Goal: Task Accomplishment & Management: Complete application form

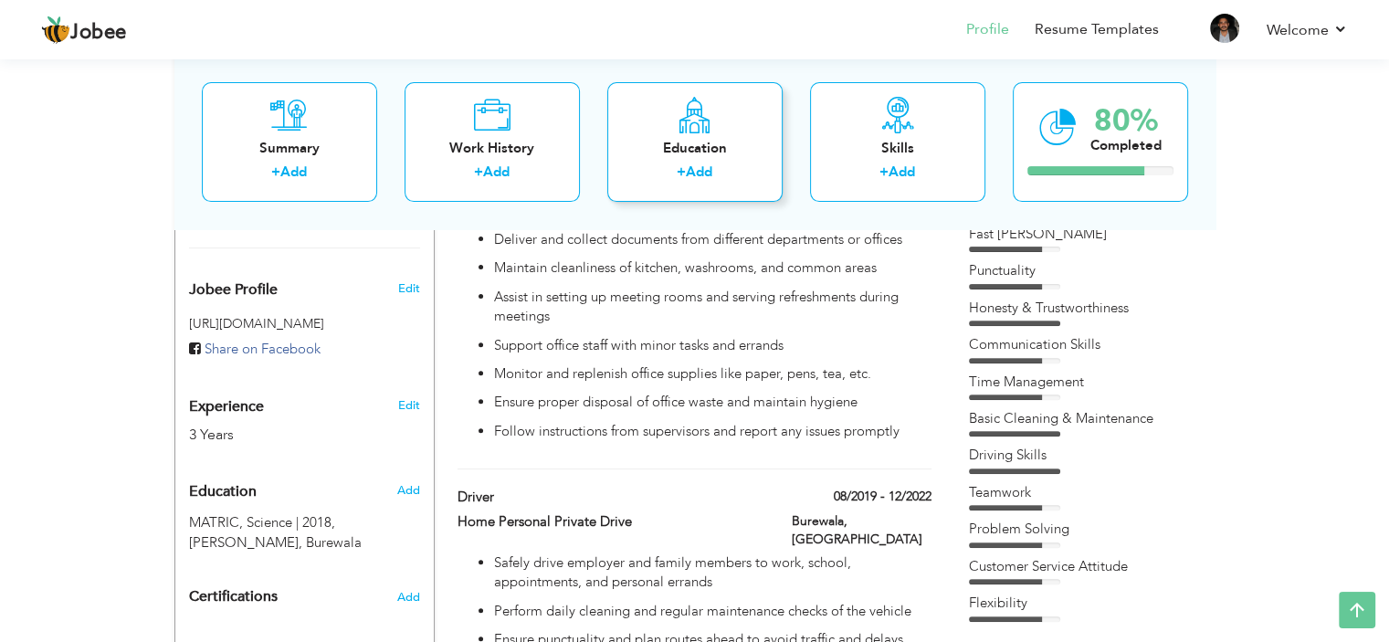
click at [732, 139] on div "Education" at bounding box center [695, 148] width 146 height 19
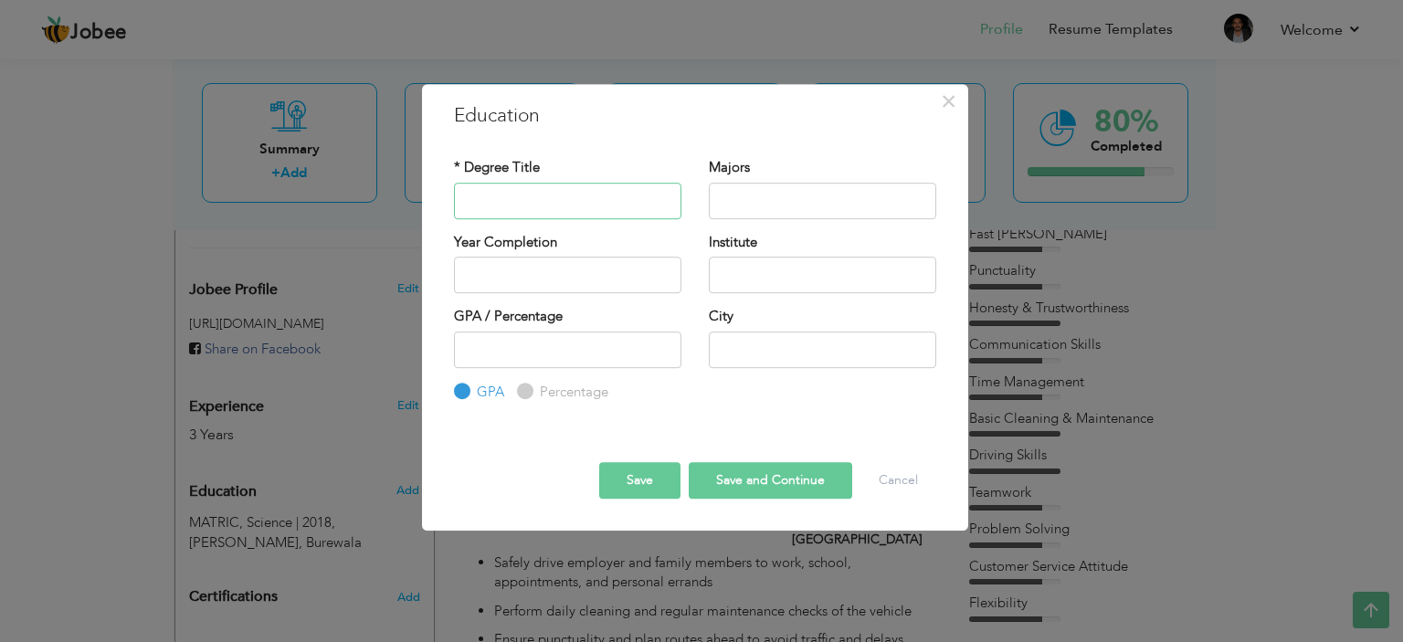
click at [541, 195] on input "text" at bounding box center [567, 201] width 227 height 37
type input "F.A"
click at [752, 226] on div "Majors" at bounding box center [822, 195] width 255 height 74
click at [769, 207] on input "text" at bounding box center [822, 201] width 227 height 37
type input "Arts"
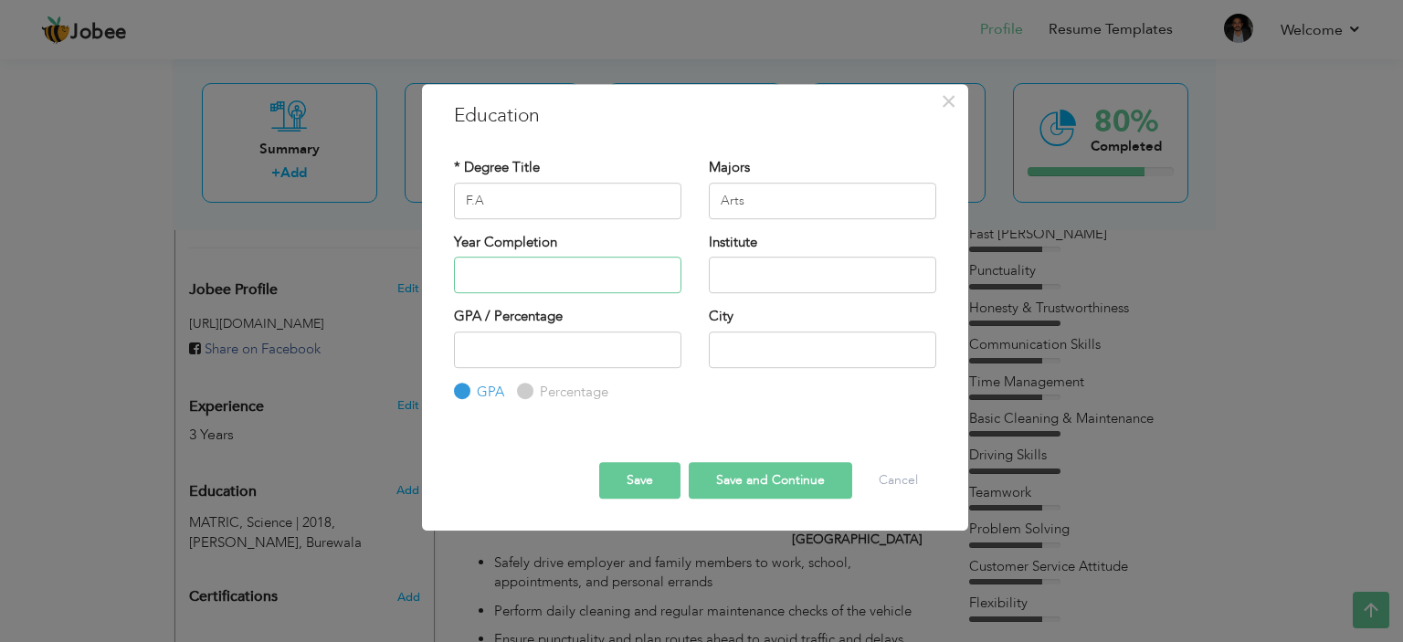
click at [543, 269] on input "text" at bounding box center [567, 275] width 227 height 37
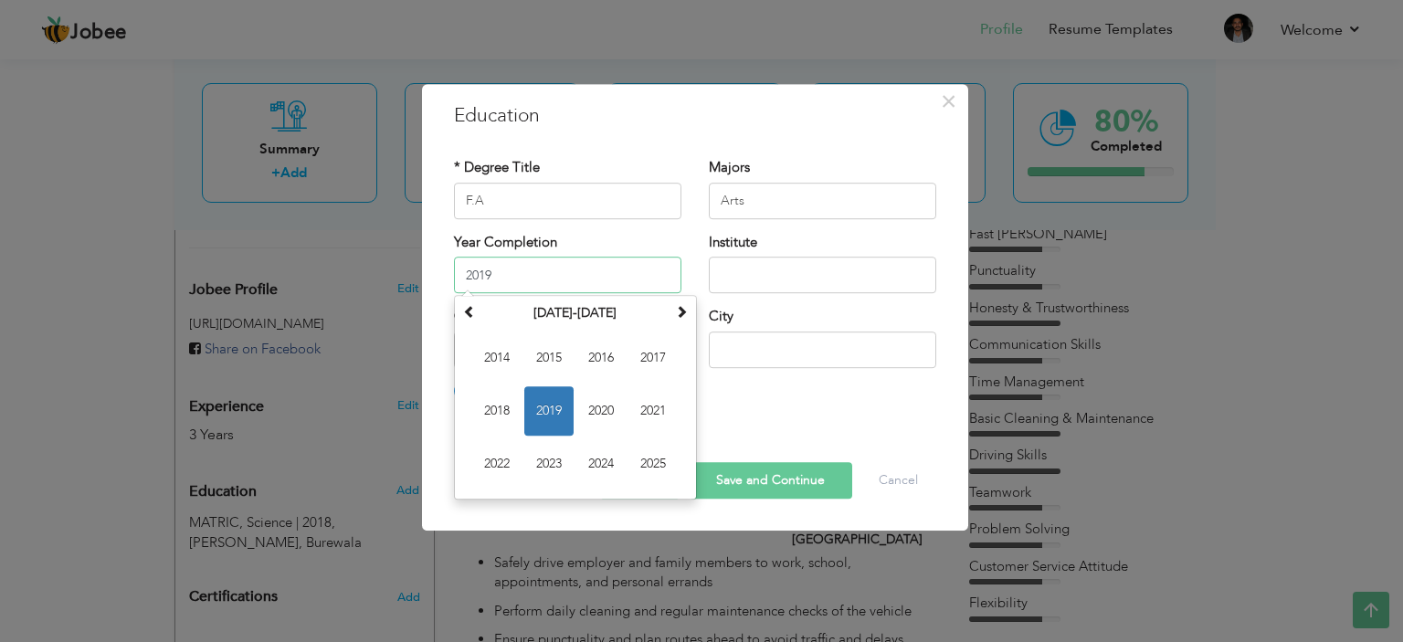
type input "2019"
click at [578, 253] on div "Year Completion 2019 January 2019 Su Mo Tu We Th Fr Sa 30 31 1 2 3 4 5 6 7 8 9 …" at bounding box center [567, 263] width 227 height 60
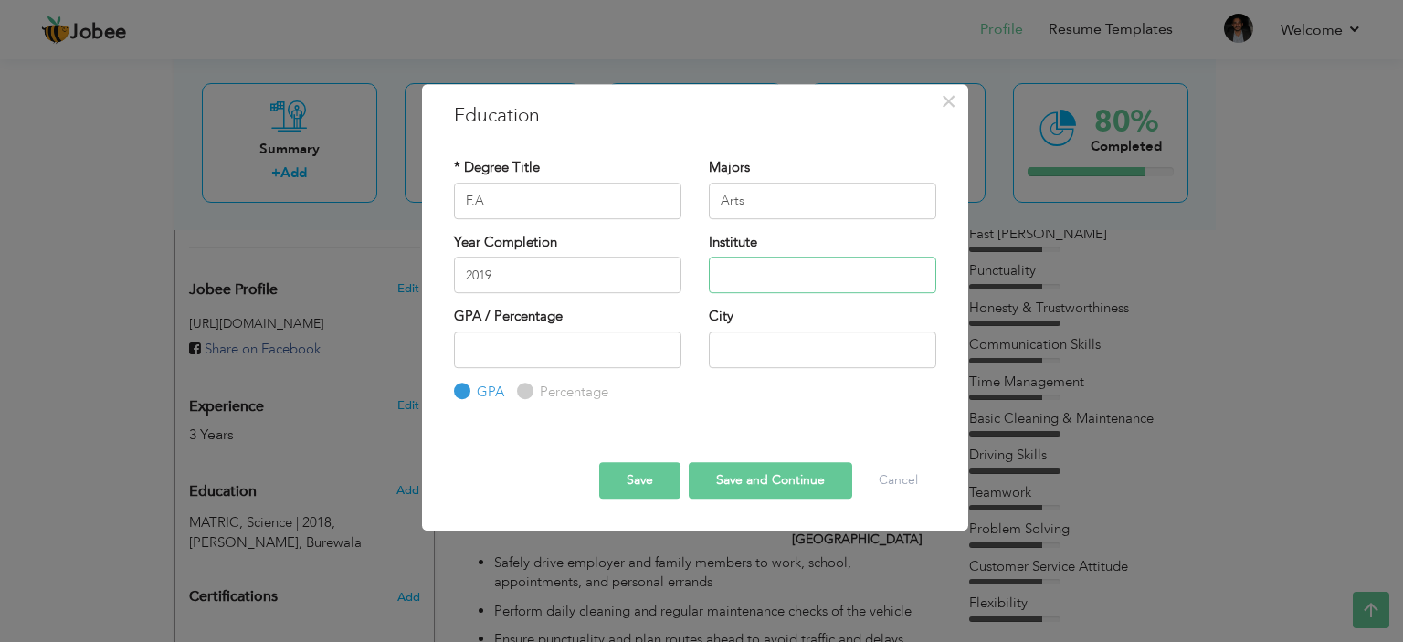
click at [809, 287] on input "text" at bounding box center [822, 275] width 227 height 37
drag, startPoint x: 807, startPoint y: 280, endPoint x: 752, endPoint y: 275, distance: 55.1
click at [752, 275] on input "BISE Multan" at bounding box center [822, 275] width 227 height 37
type input "BISE [GEOGRAPHIC_DATA]"
click at [713, 485] on button "Save and Continue" at bounding box center [770, 480] width 163 height 37
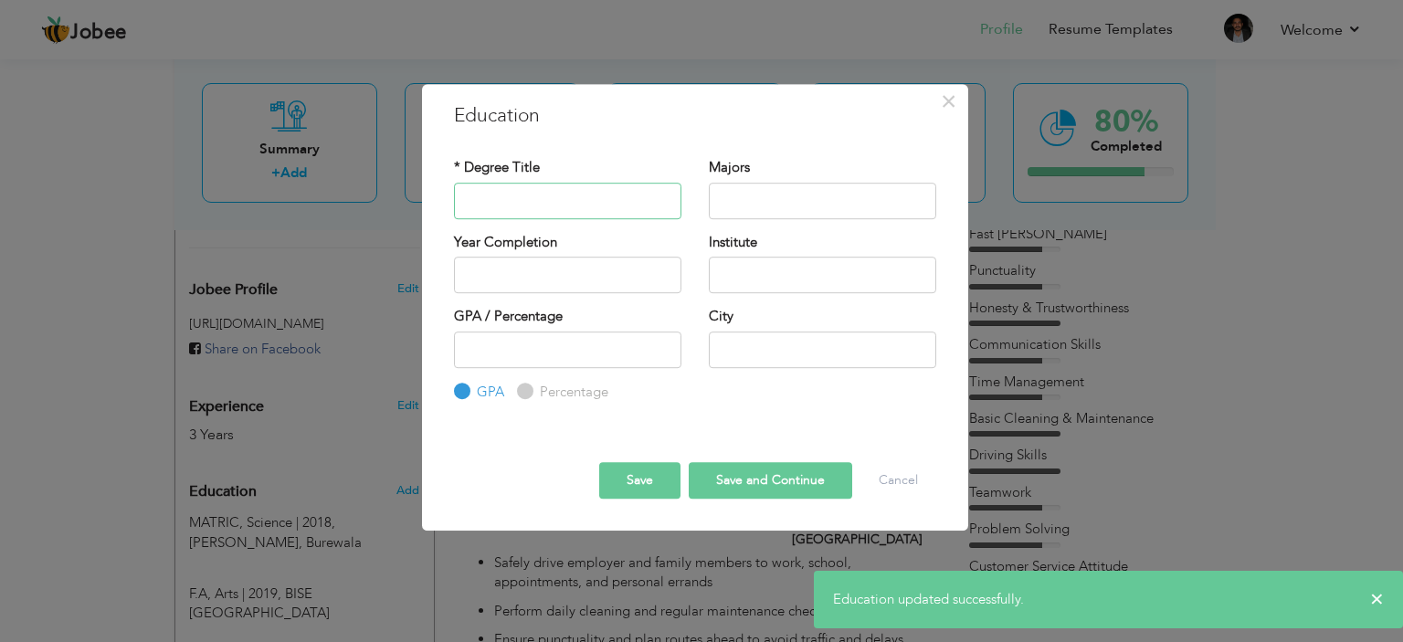
click at [545, 202] on input "text" at bounding box center [567, 201] width 227 height 37
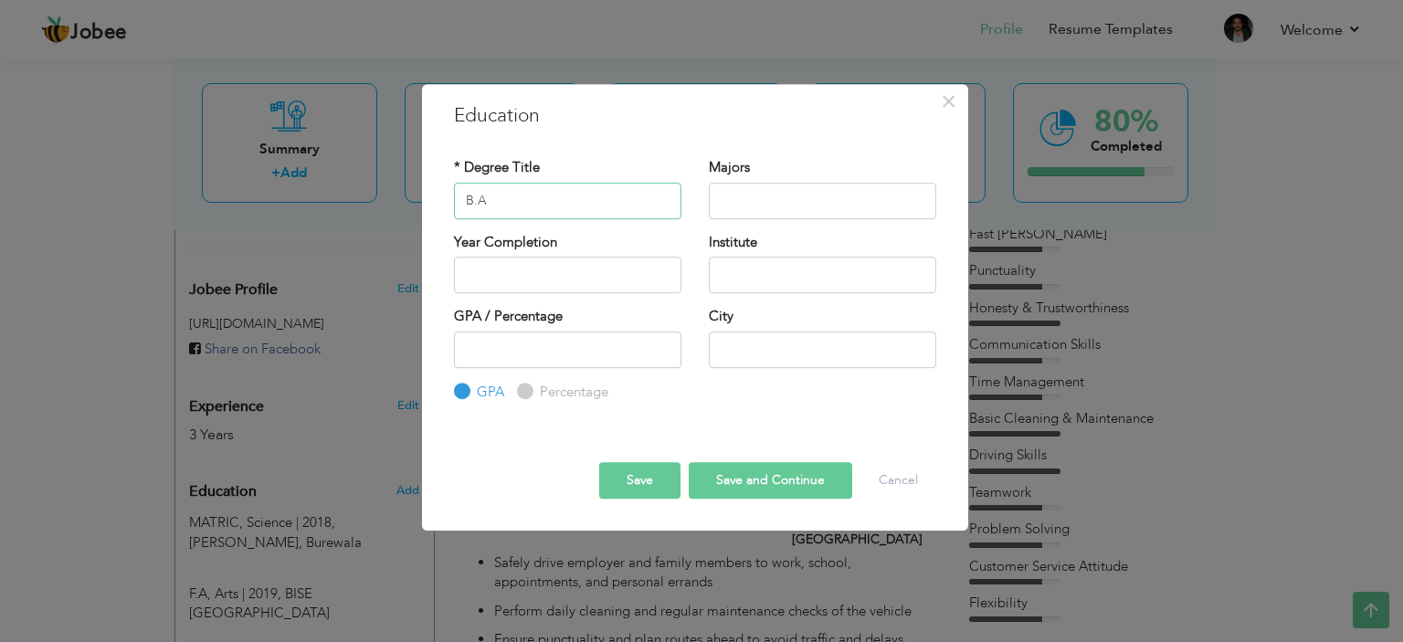
type input "B.A"
click at [767, 212] on input "text" at bounding box center [822, 201] width 227 height 37
type input "Arts"
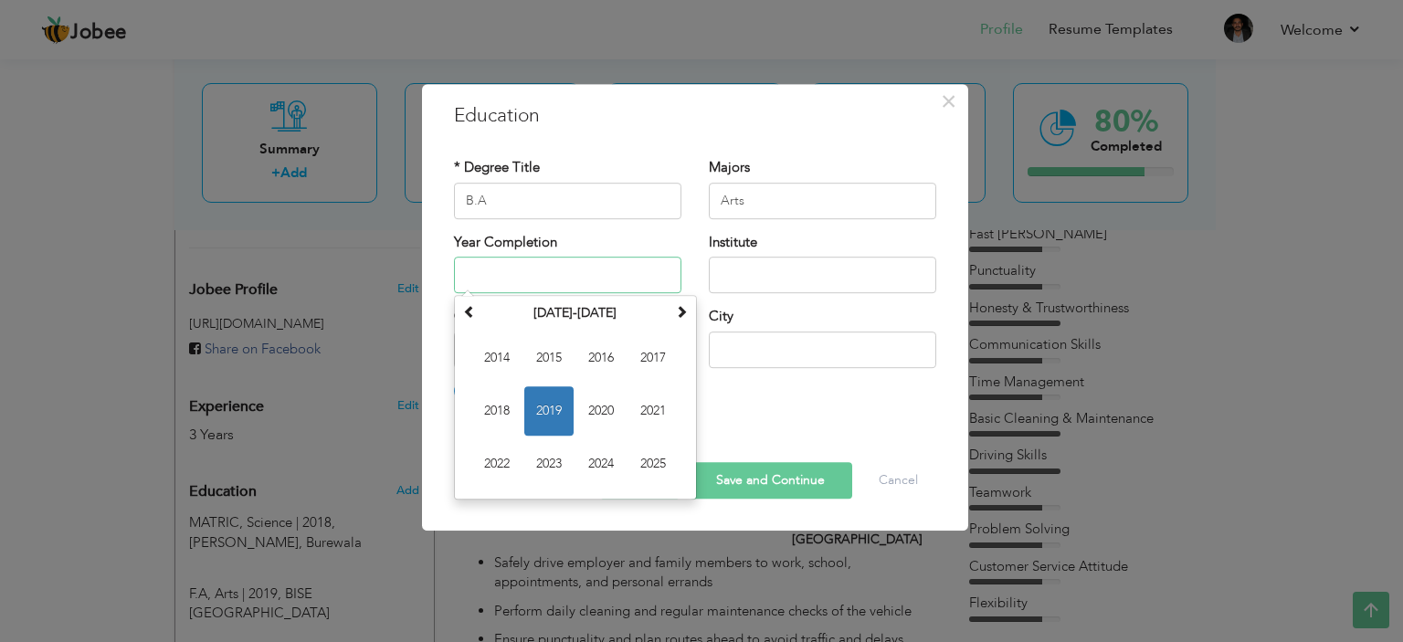
click at [548, 276] on input "text" at bounding box center [567, 275] width 227 height 37
type input "2021"
click at [763, 285] on input "text" at bounding box center [822, 275] width 227 height 37
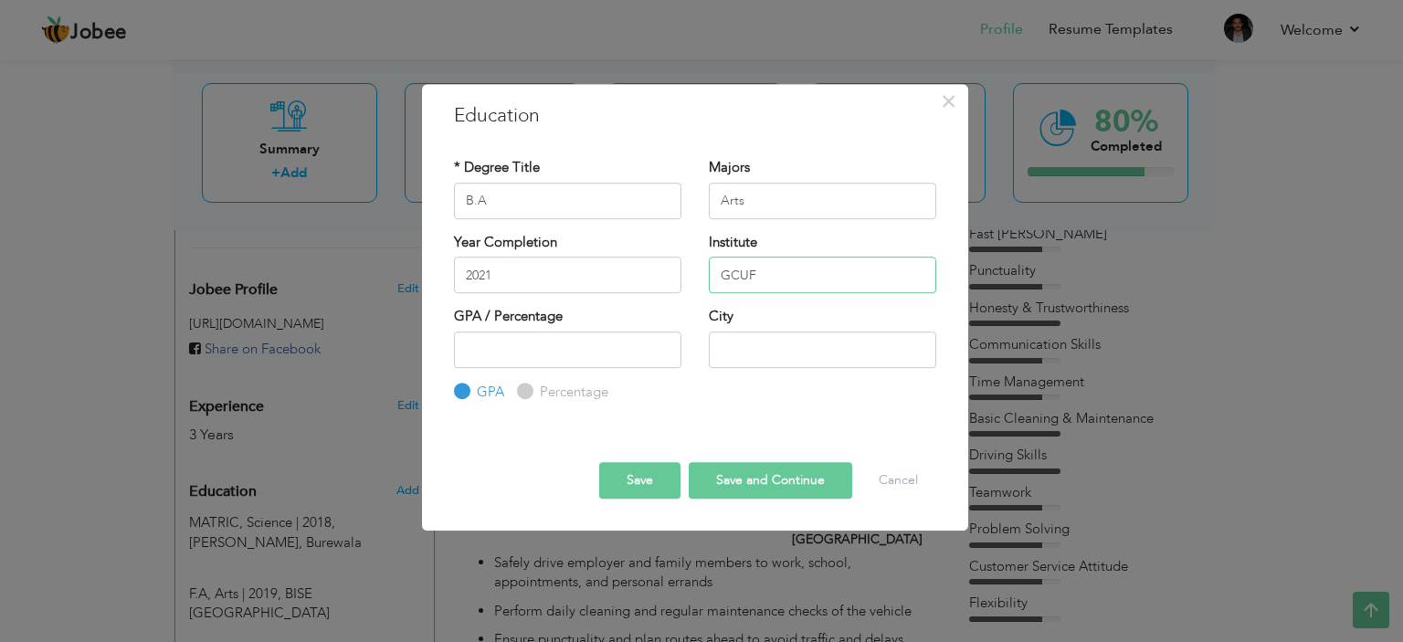
type input "GCUF"
click at [763, 471] on button "Save and Continue" at bounding box center [770, 480] width 163 height 37
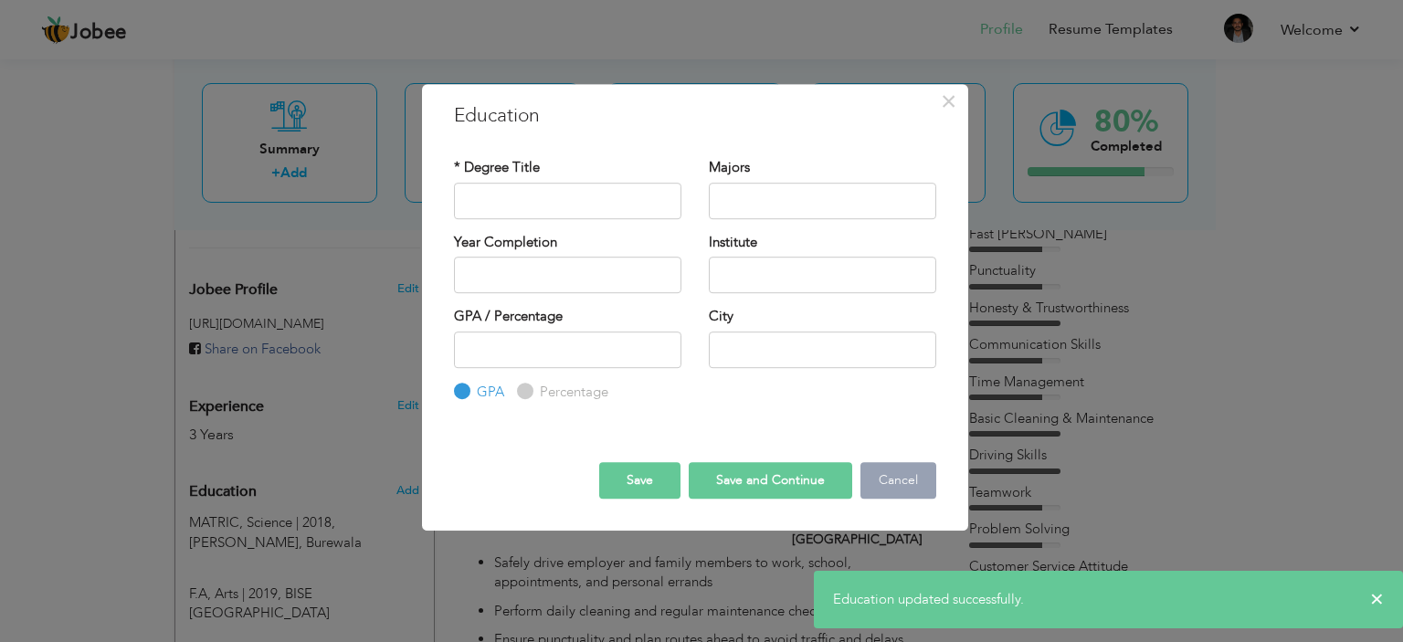
click at [882, 474] on button "Cancel" at bounding box center [898, 480] width 76 height 37
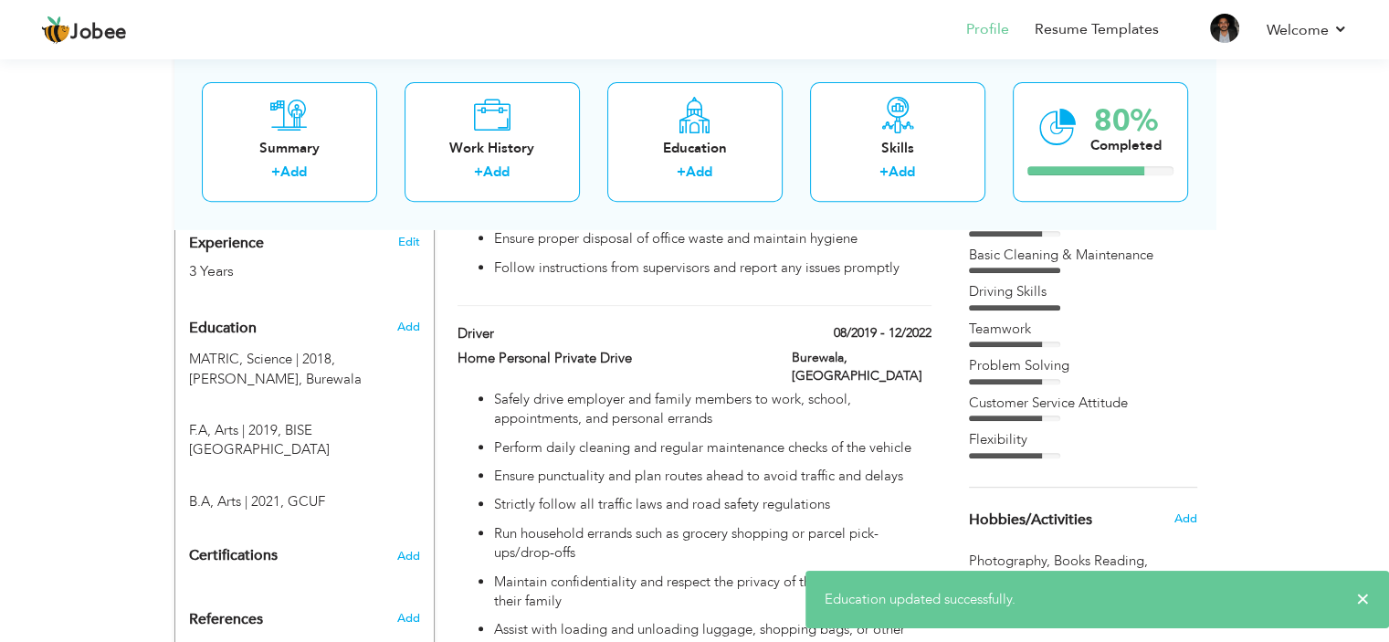
scroll to position [738, 0]
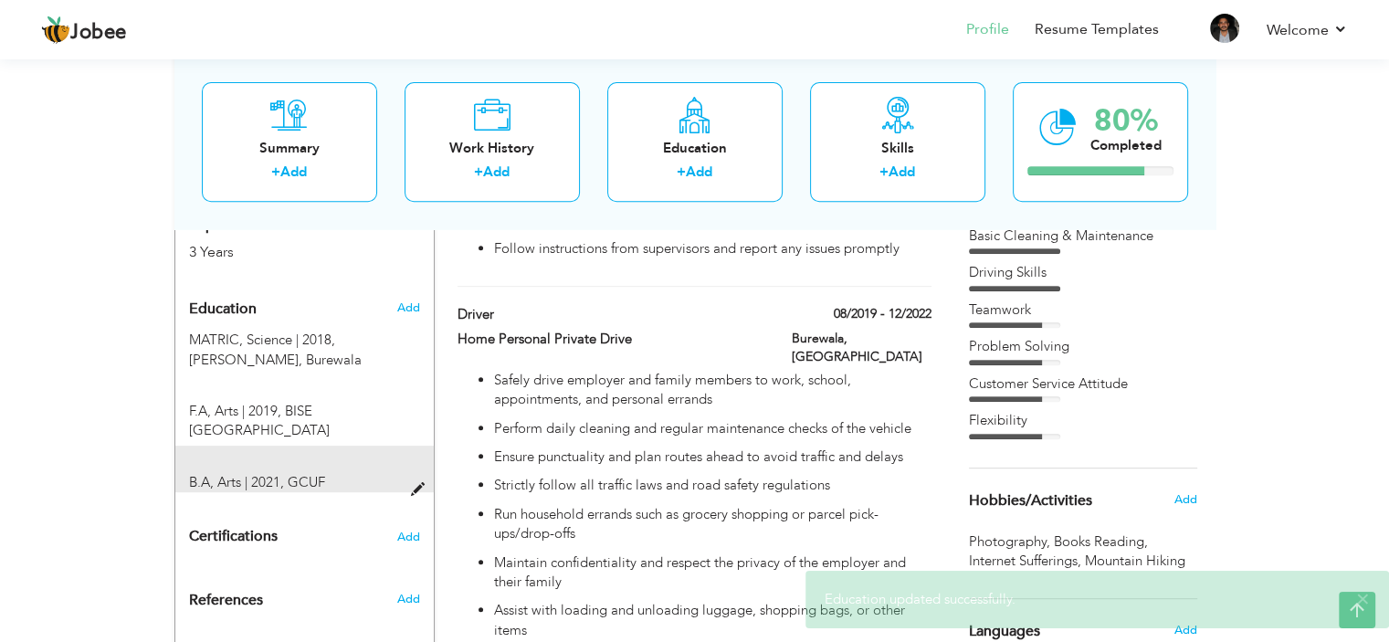
click at [416, 483] on span at bounding box center [421, 490] width 23 height 14
type input "B.A"
type input "Arts"
type input "2021"
type input "GCUF"
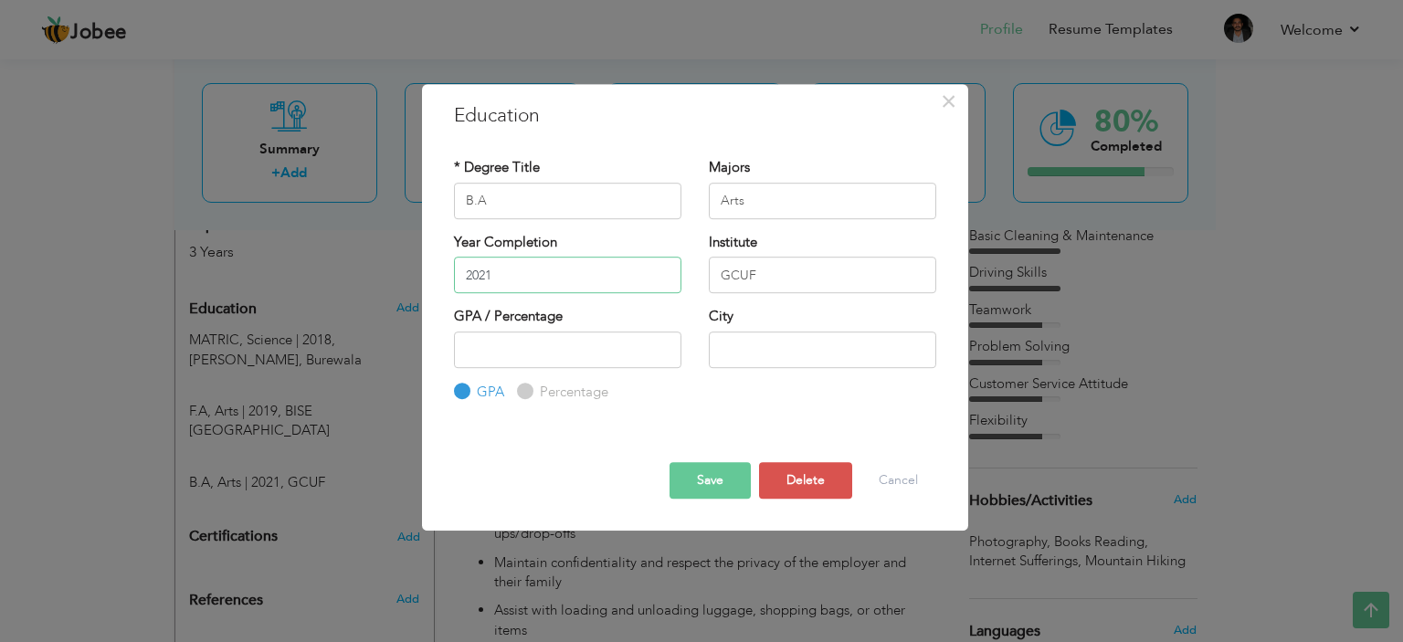
click at [583, 267] on input "2021" at bounding box center [567, 275] width 227 height 37
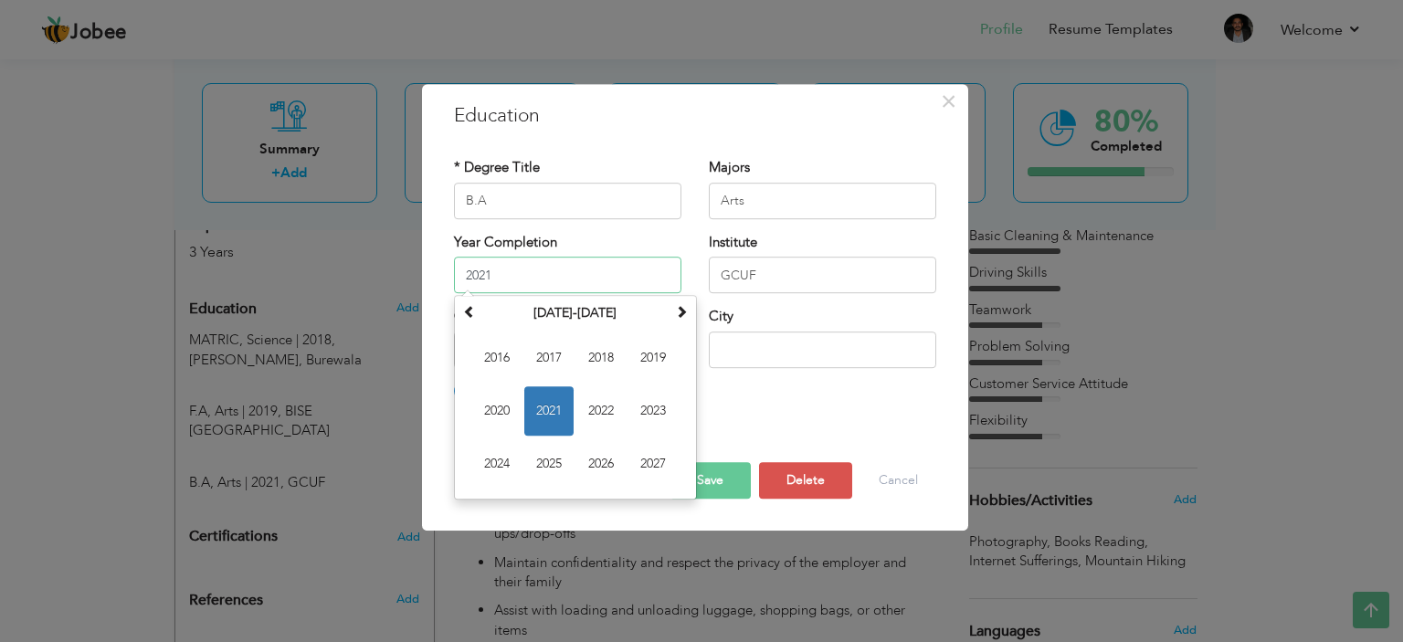
click at [582, 267] on input "2021" at bounding box center [567, 275] width 227 height 37
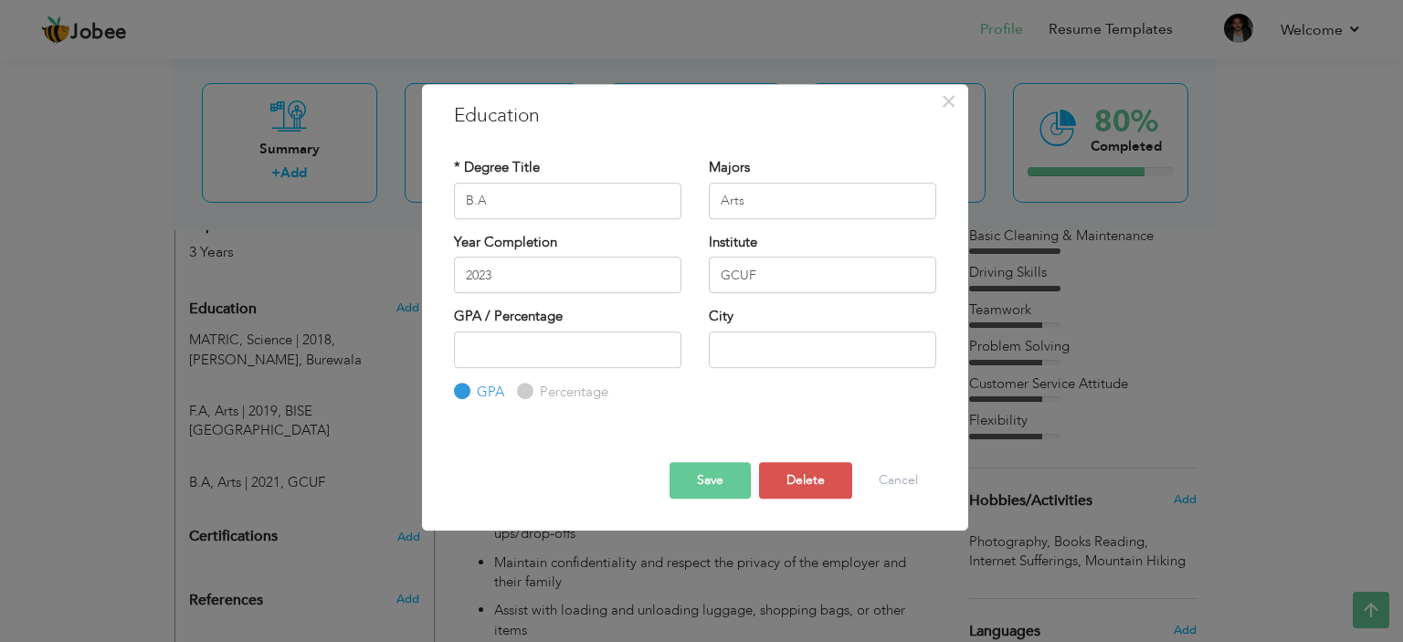
click at [738, 479] on button "Save" at bounding box center [709, 480] width 81 height 37
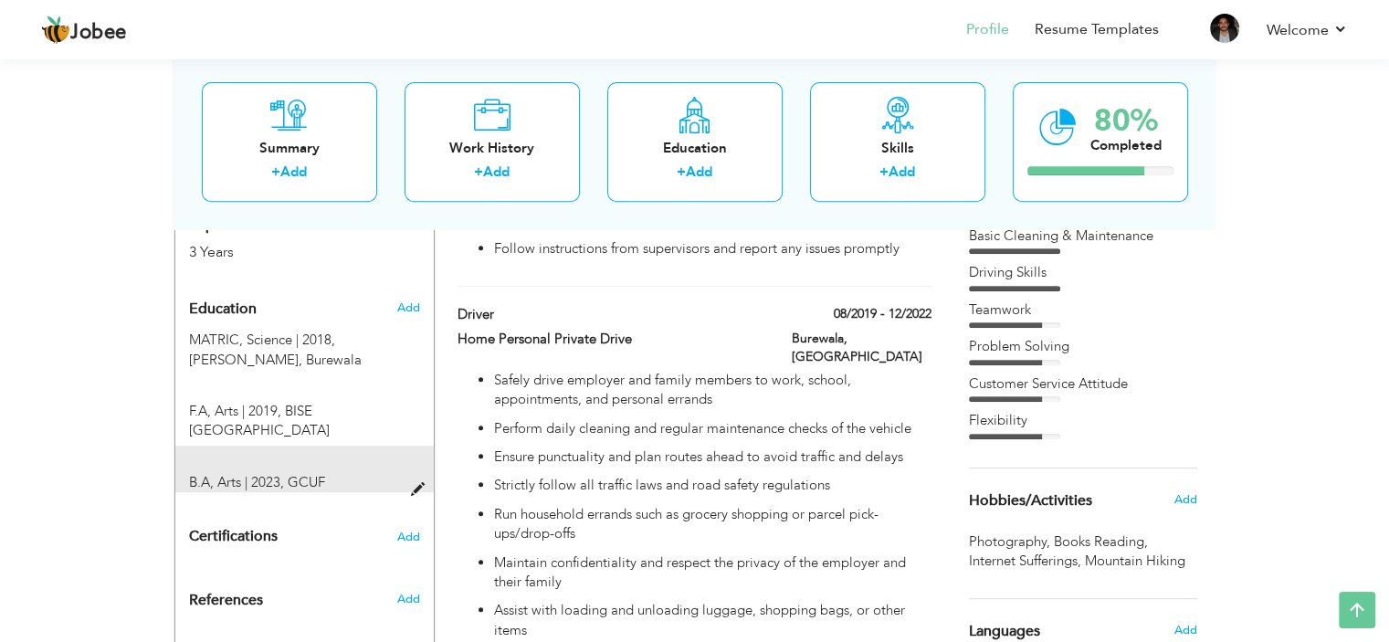
click at [416, 483] on span at bounding box center [421, 490] width 23 height 14
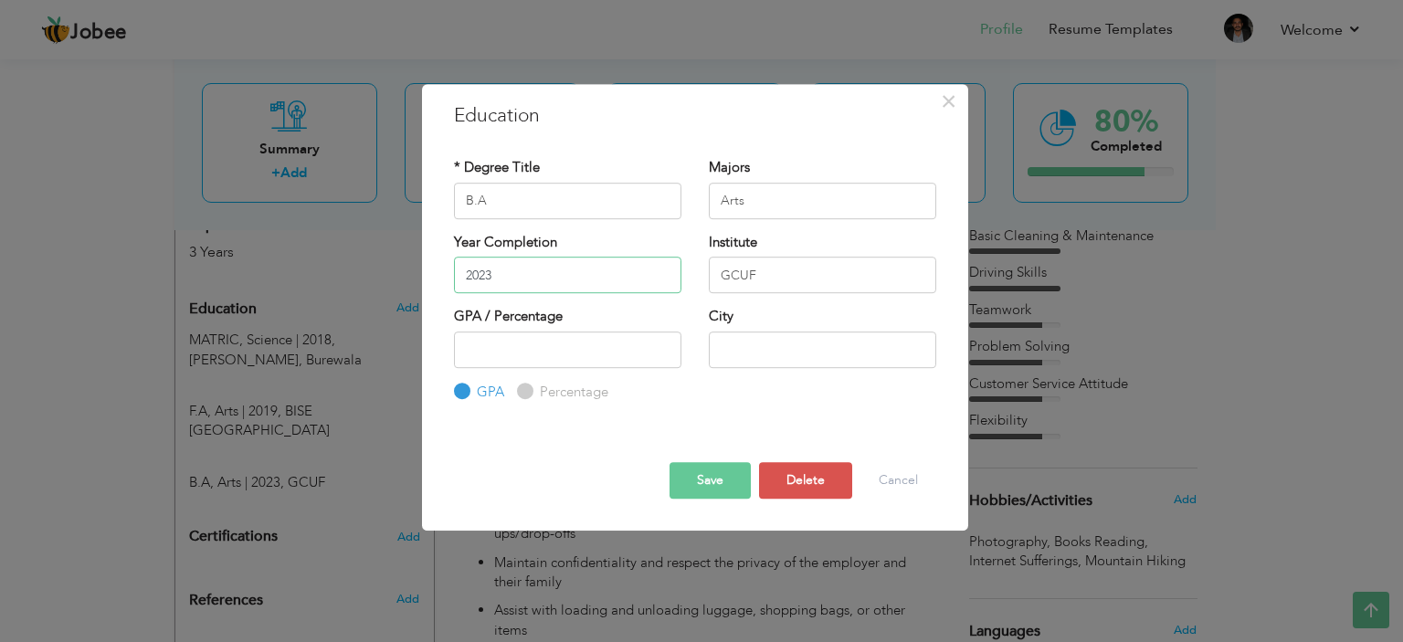
click at [522, 271] on input "2023" at bounding box center [567, 275] width 227 height 37
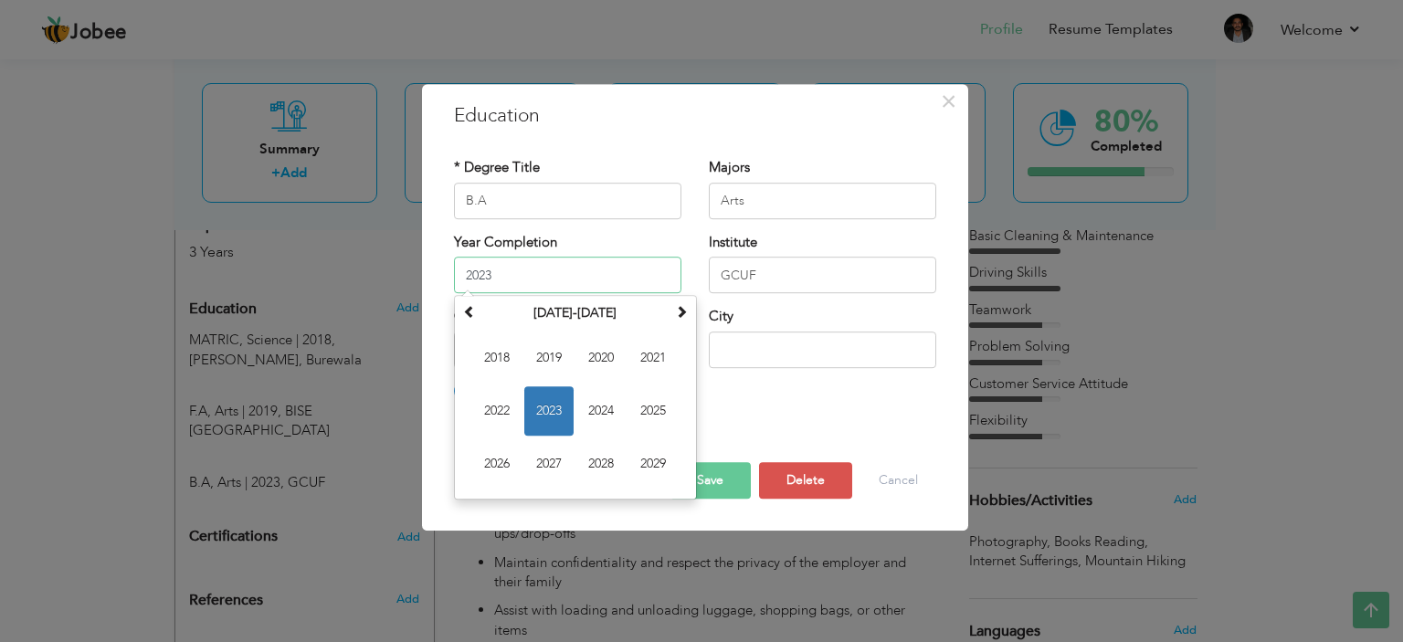
click at [522, 271] on input "2023" at bounding box center [567, 275] width 227 height 37
type input "2022"
click at [800, 269] on input "GCUF" at bounding box center [822, 275] width 227 height 37
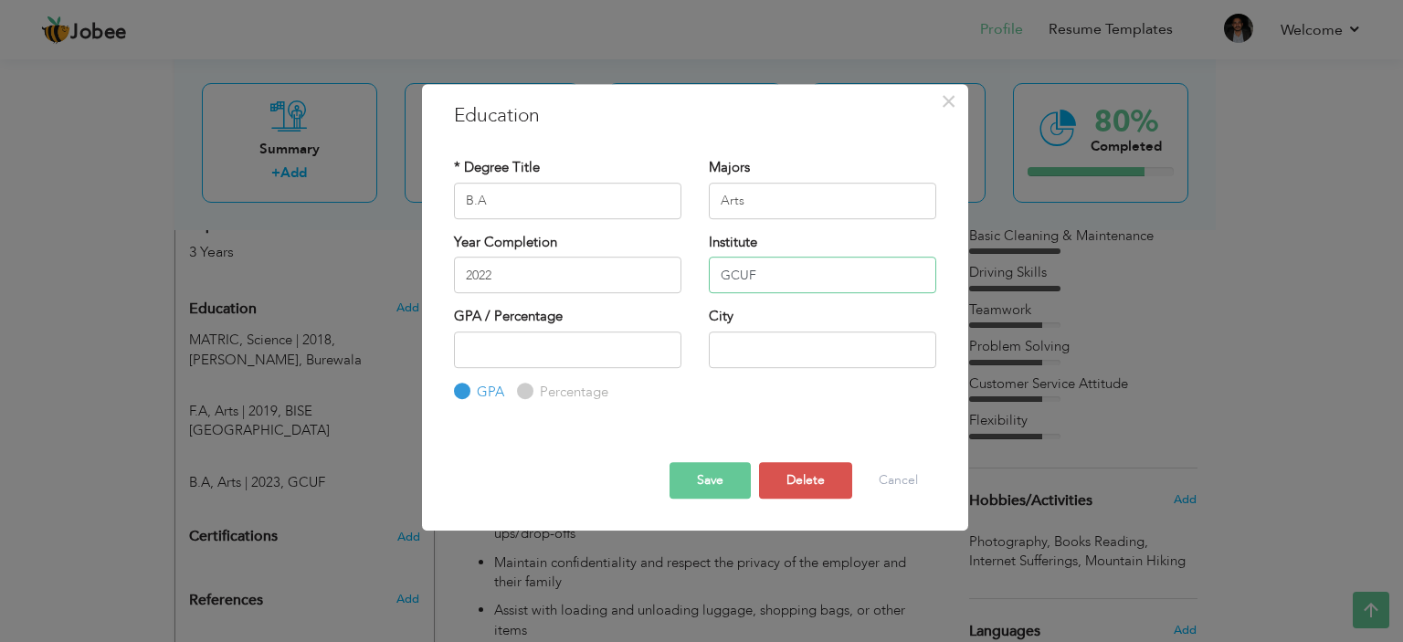
drag, startPoint x: 781, startPoint y: 268, endPoint x: 748, endPoint y: 273, distance: 33.3
click at [748, 273] on input "GCUF" at bounding box center [822, 275] width 227 height 37
paste input "faisalabad"
click at [754, 274] on input "GCU faisalabad" at bounding box center [822, 275] width 227 height 37
type input "GCU [GEOGRAPHIC_DATA]"
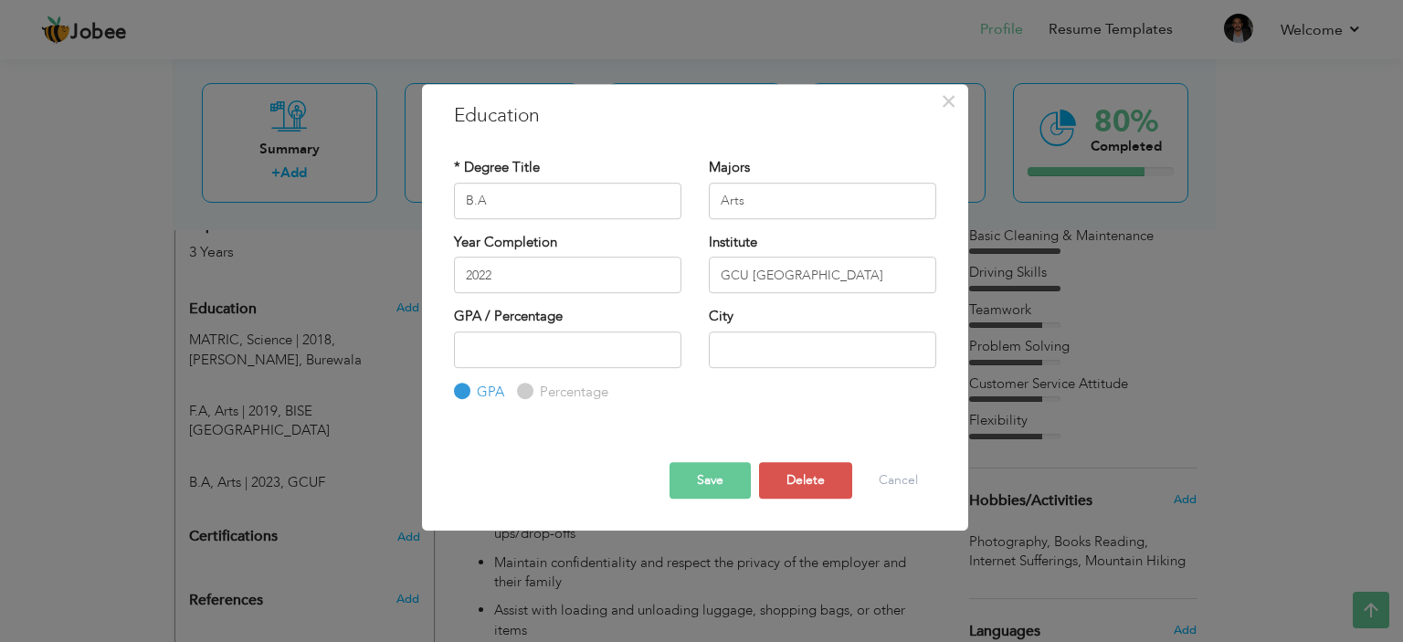
click at [727, 472] on button "Save" at bounding box center [709, 480] width 81 height 37
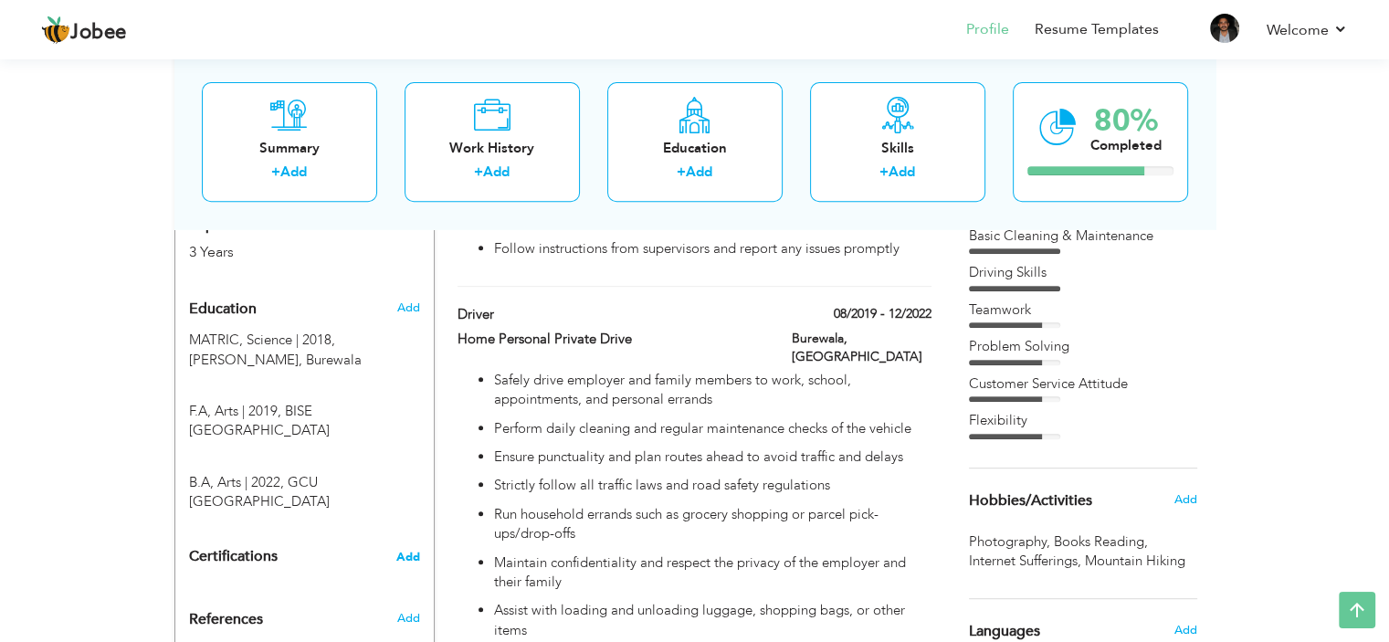
click at [409, 540] on div "Certifications Add" at bounding box center [304, 557] width 258 height 35
click at [407, 551] on span "Add" at bounding box center [408, 557] width 24 height 13
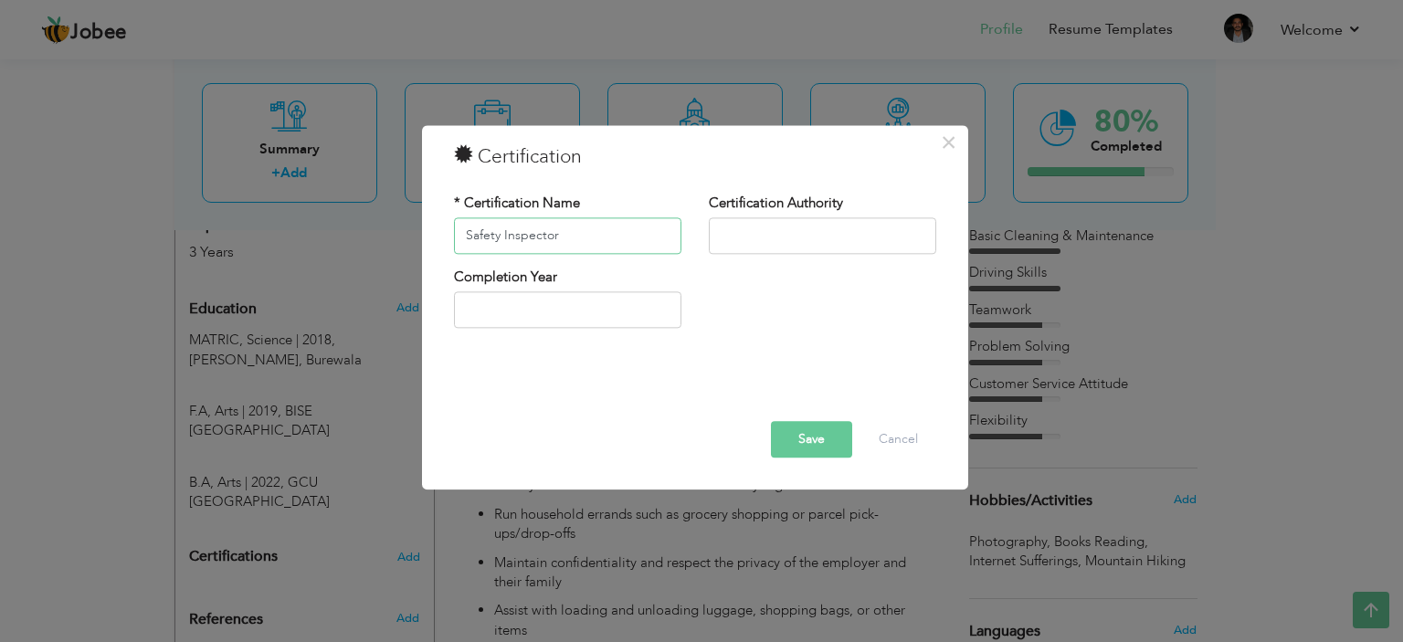
type input "Safety Inspector"
click at [821, 237] on input "text" at bounding box center [822, 235] width 227 height 37
type input "PBTE [GEOGRAPHIC_DATA]"
click at [523, 301] on input "2025" at bounding box center [567, 310] width 227 height 37
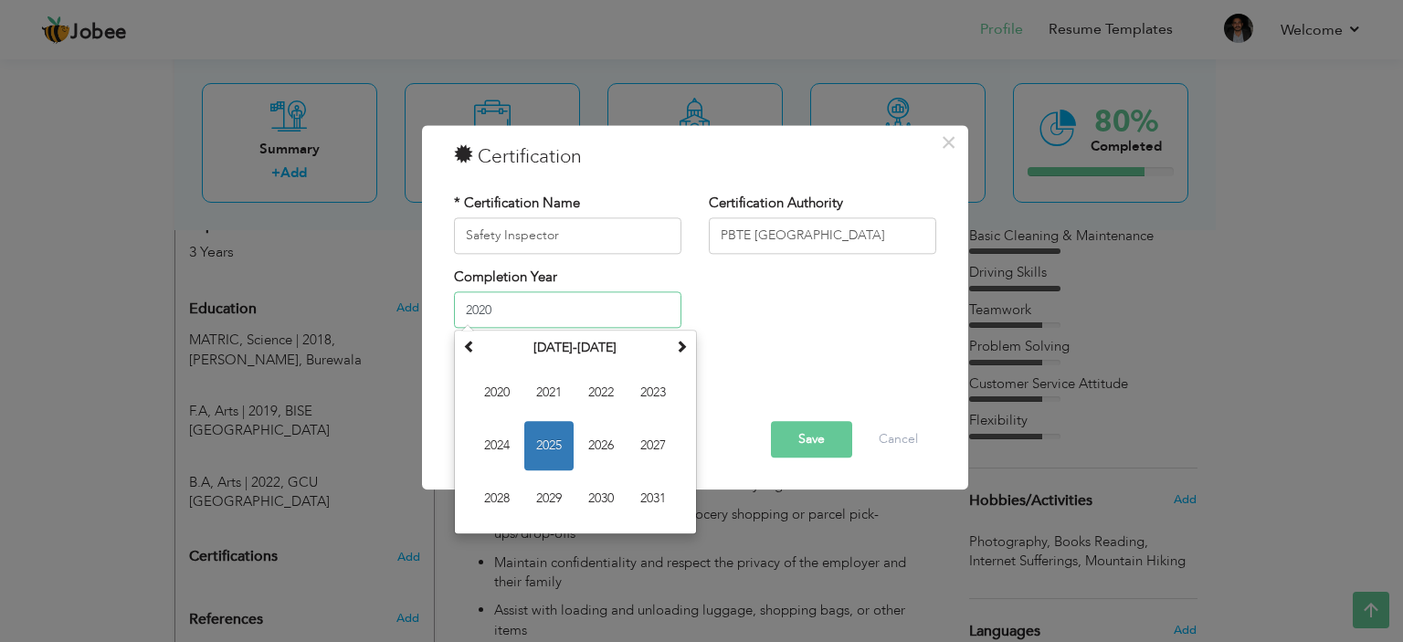
type input "2020"
click at [934, 310] on div "Completion Year 2020 September 2025 Su Mo Tu We Th Fr Sa 31 1 2 3 4 5 6 7 8 9 1…" at bounding box center [695, 305] width 510 height 74
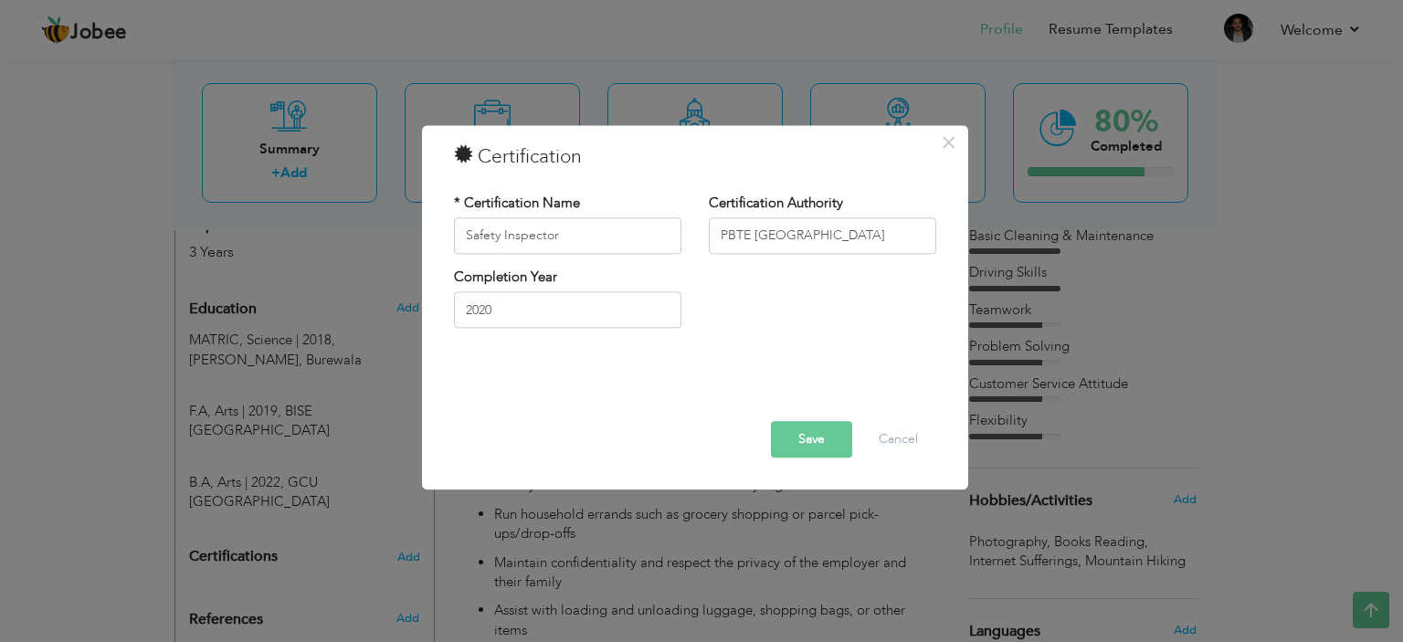
click at [785, 449] on button "Save" at bounding box center [811, 439] width 81 height 37
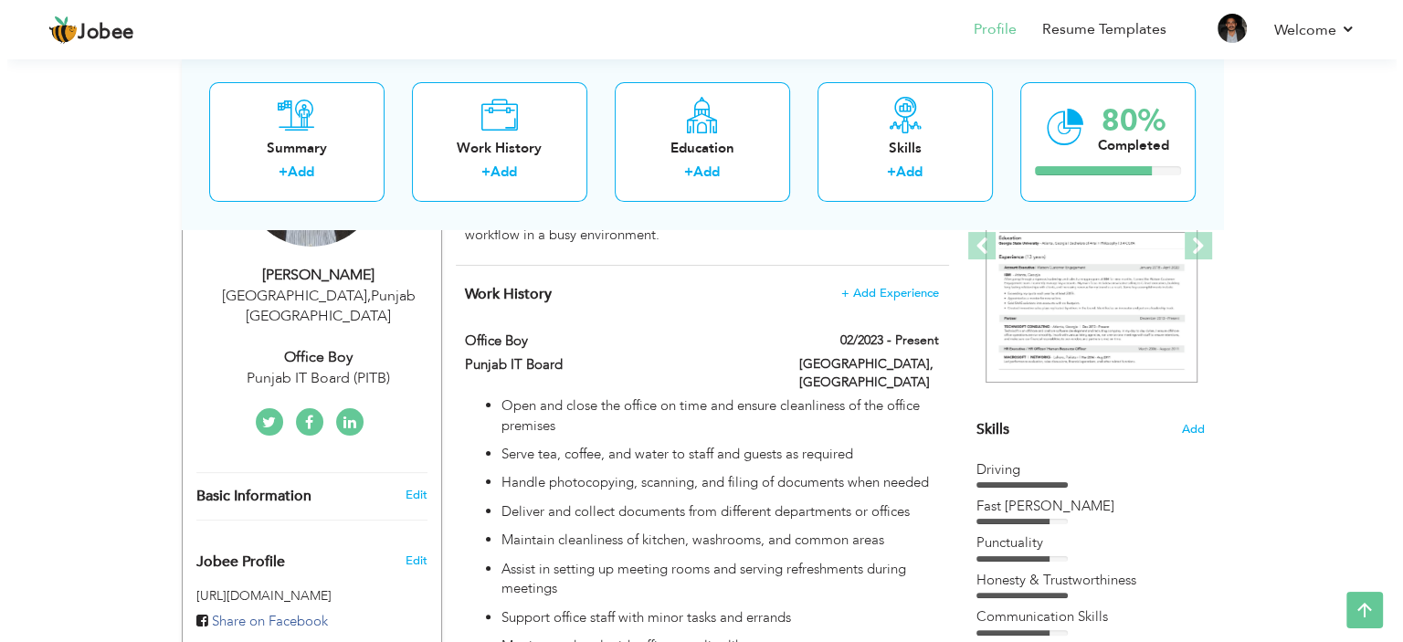
scroll to position [281, 0]
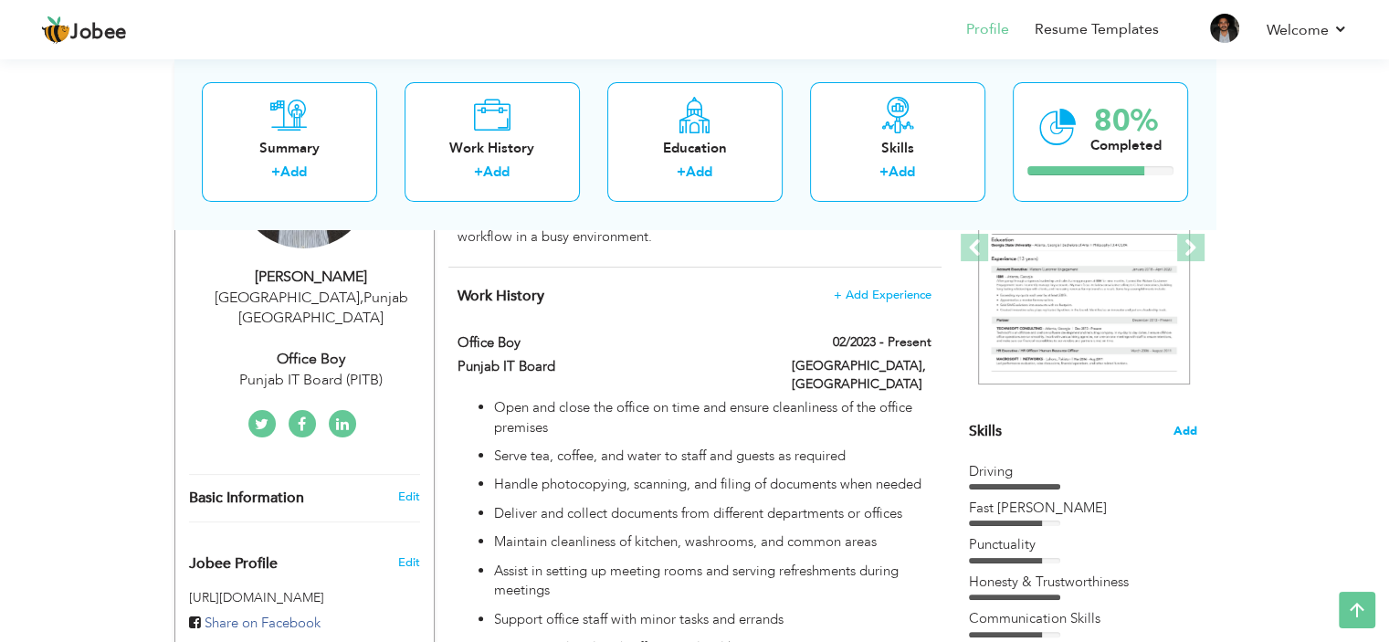
click at [1177, 430] on span "Add" at bounding box center [1185, 431] width 24 height 17
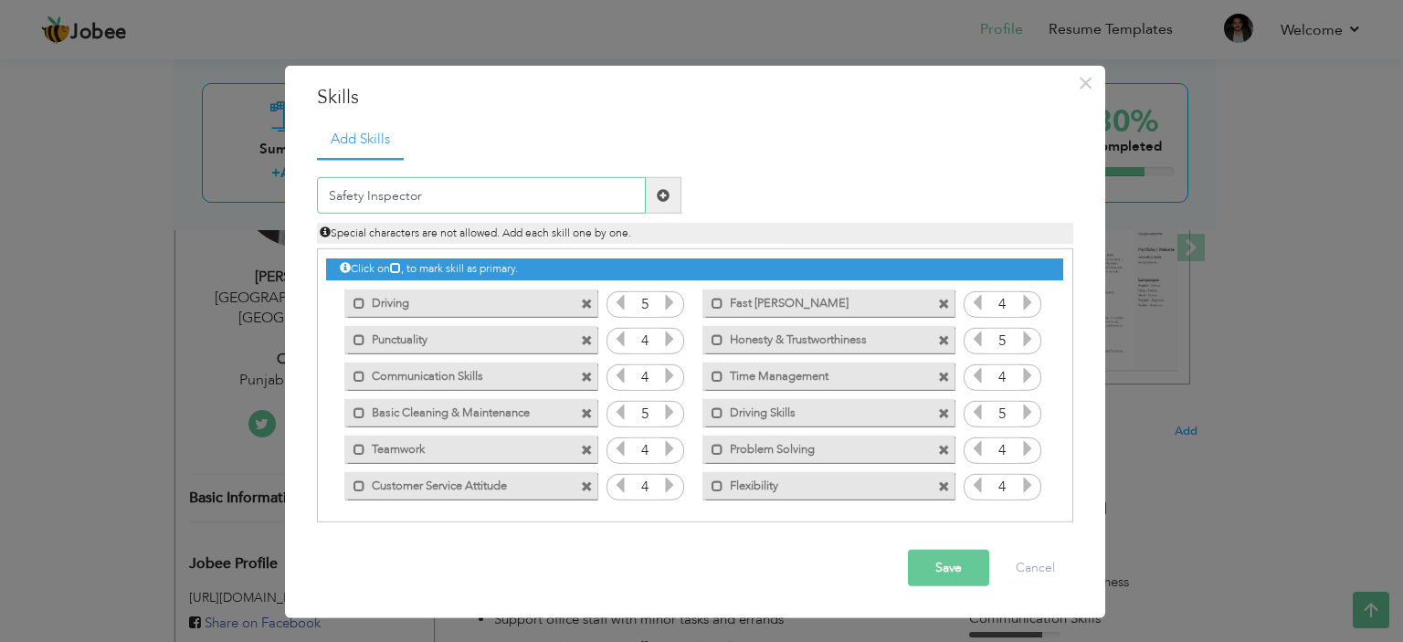
type input "Safety Inspector"
click at [658, 201] on span at bounding box center [663, 195] width 13 height 13
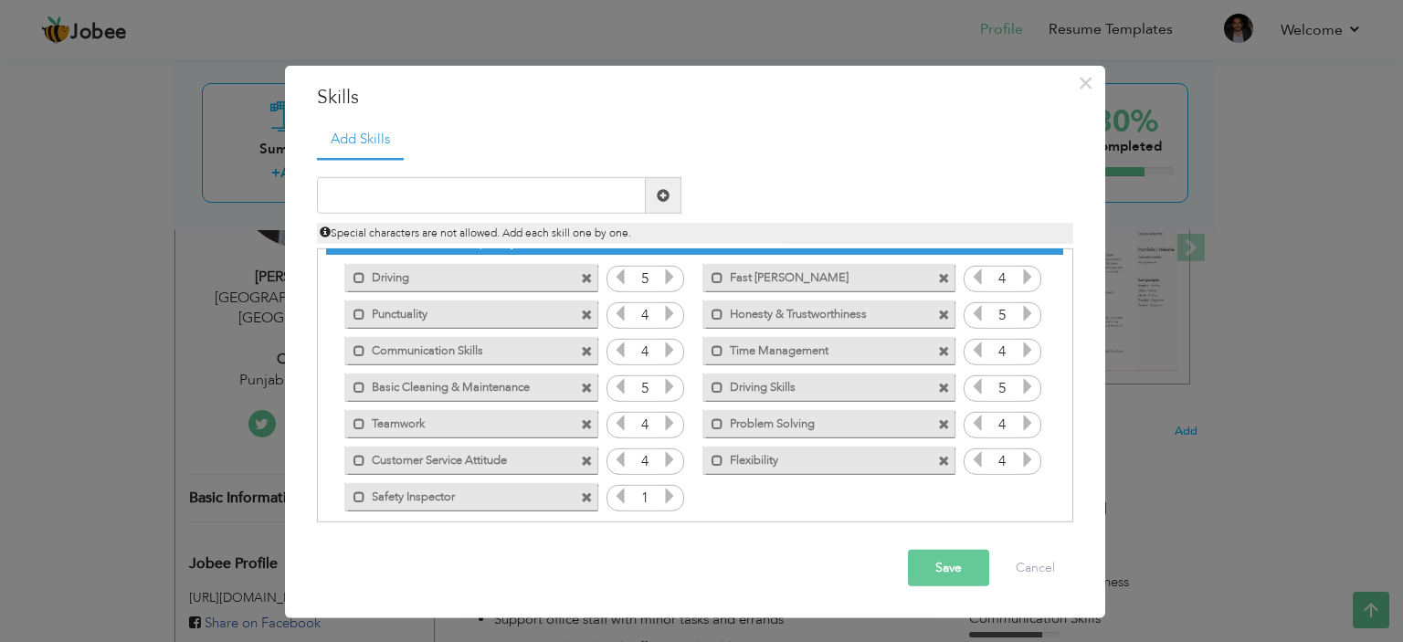
scroll to position [40, 0]
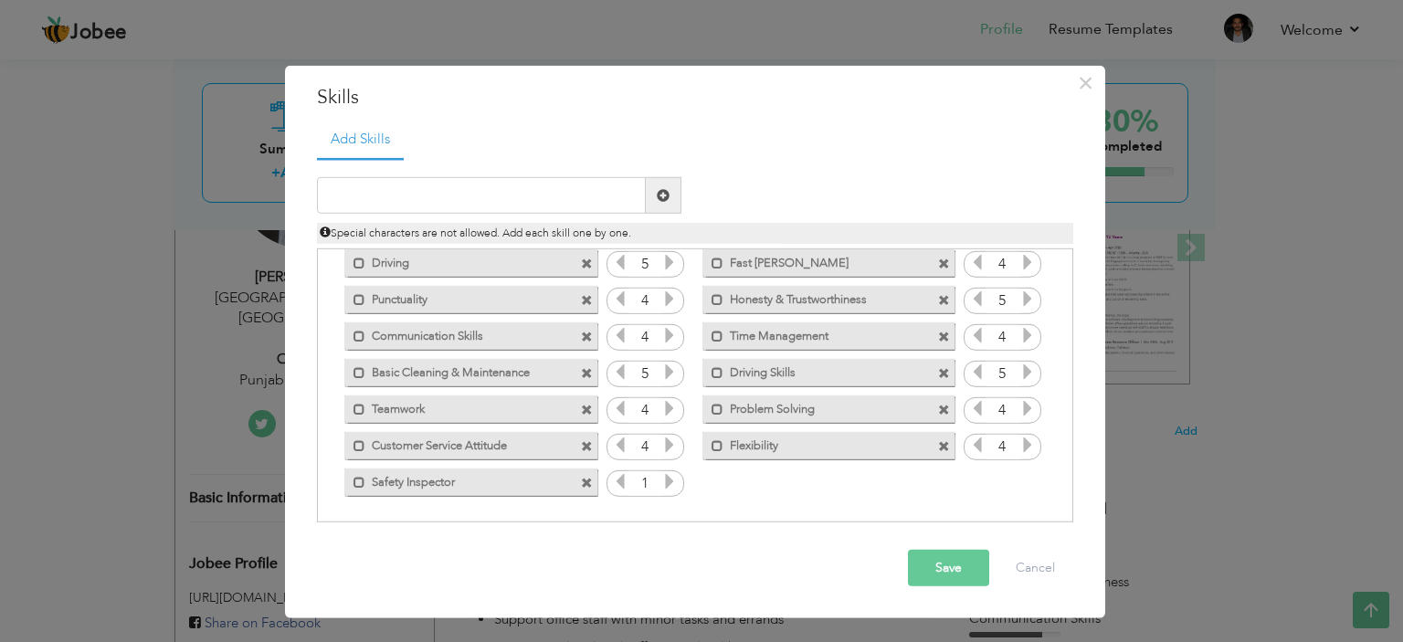
click at [666, 478] on icon at bounding box center [669, 481] width 16 height 16
click at [950, 565] on button "Save" at bounding box center [948, 568] width 81 height 37
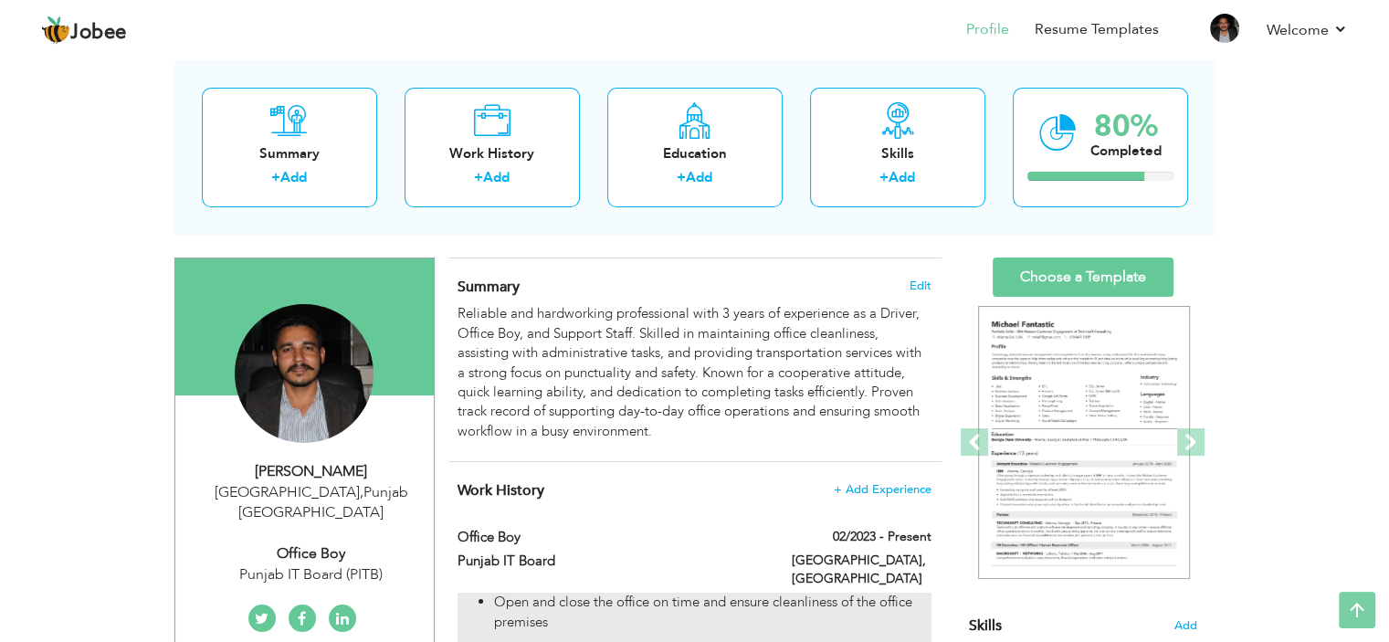
scroll to position [0, 0]
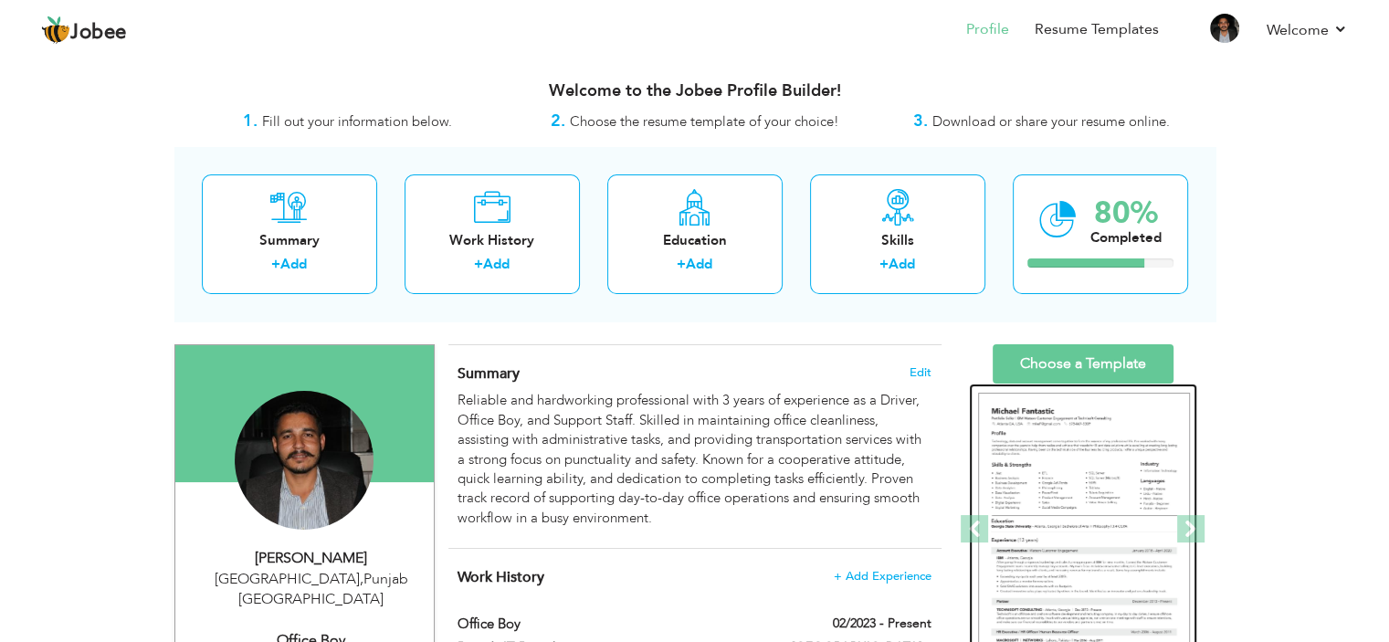
click at [1132, 530] on img at bounding box center [1084, 530] width 212 height 274
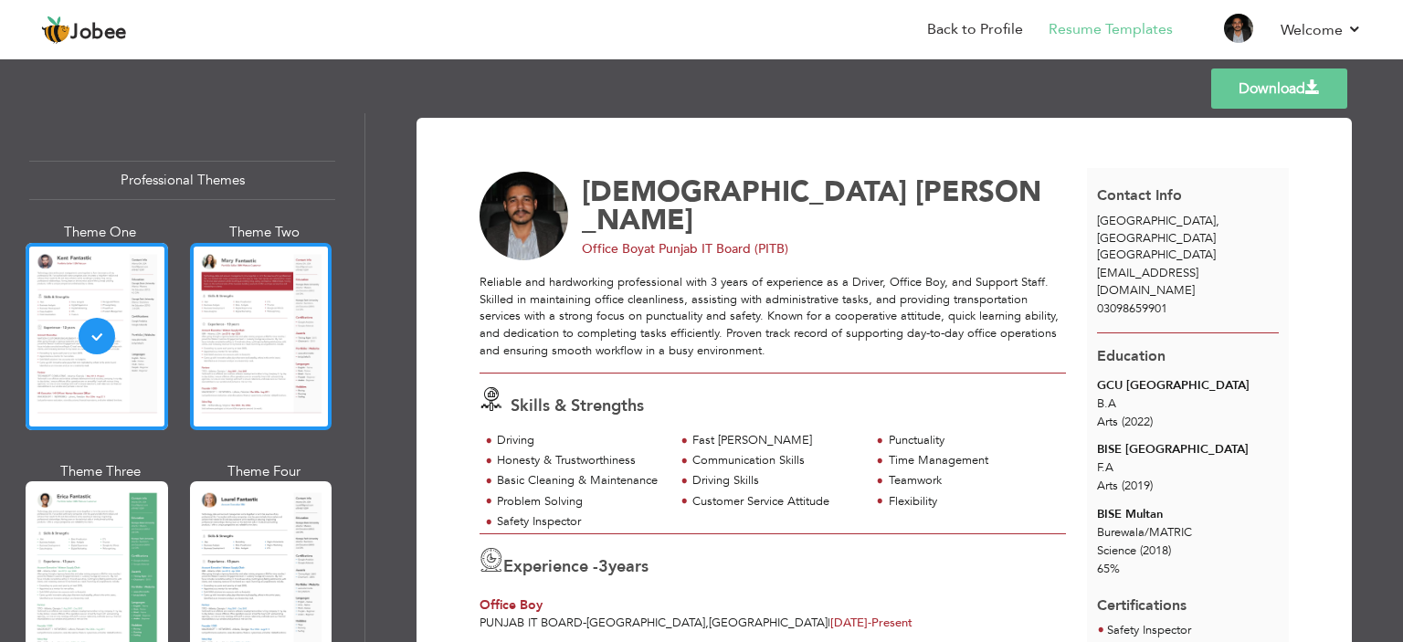
click at [254, 358] on div at bounding box center [261, 336] width 142 height 187
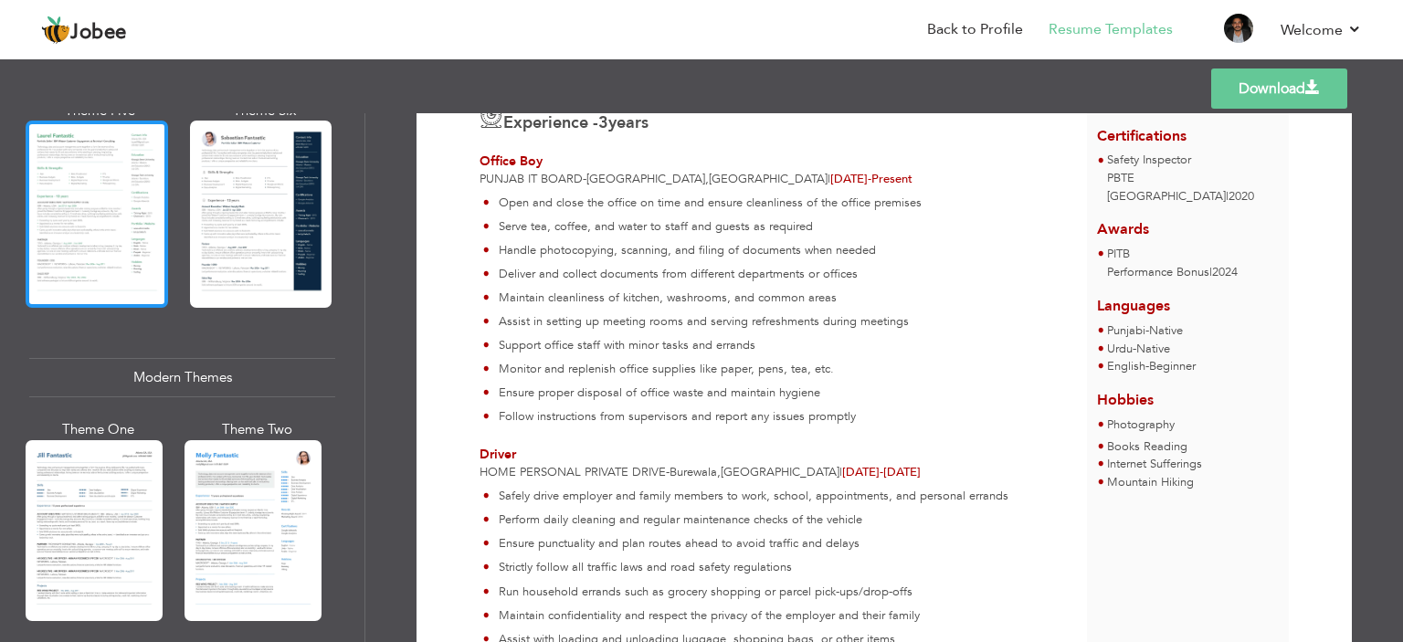
scroll to position [731, 0]
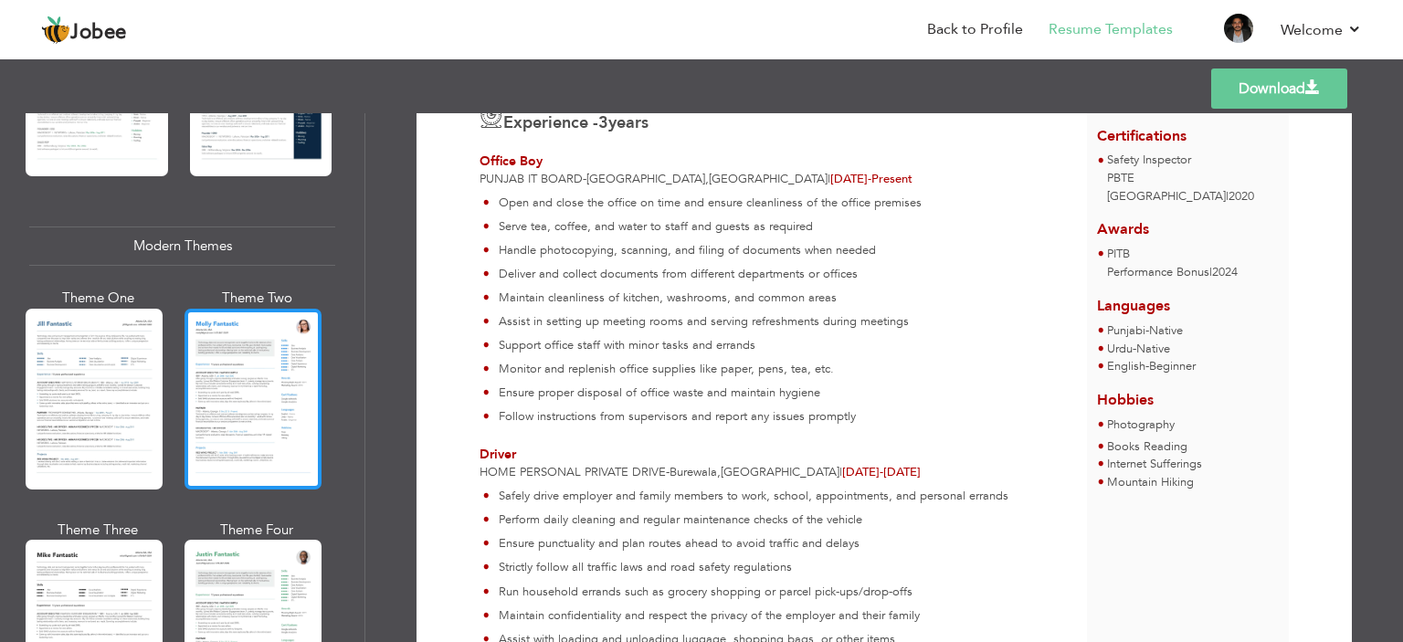
click at [236, 411] on div at bounding box center [252, 399] width 137 height 181
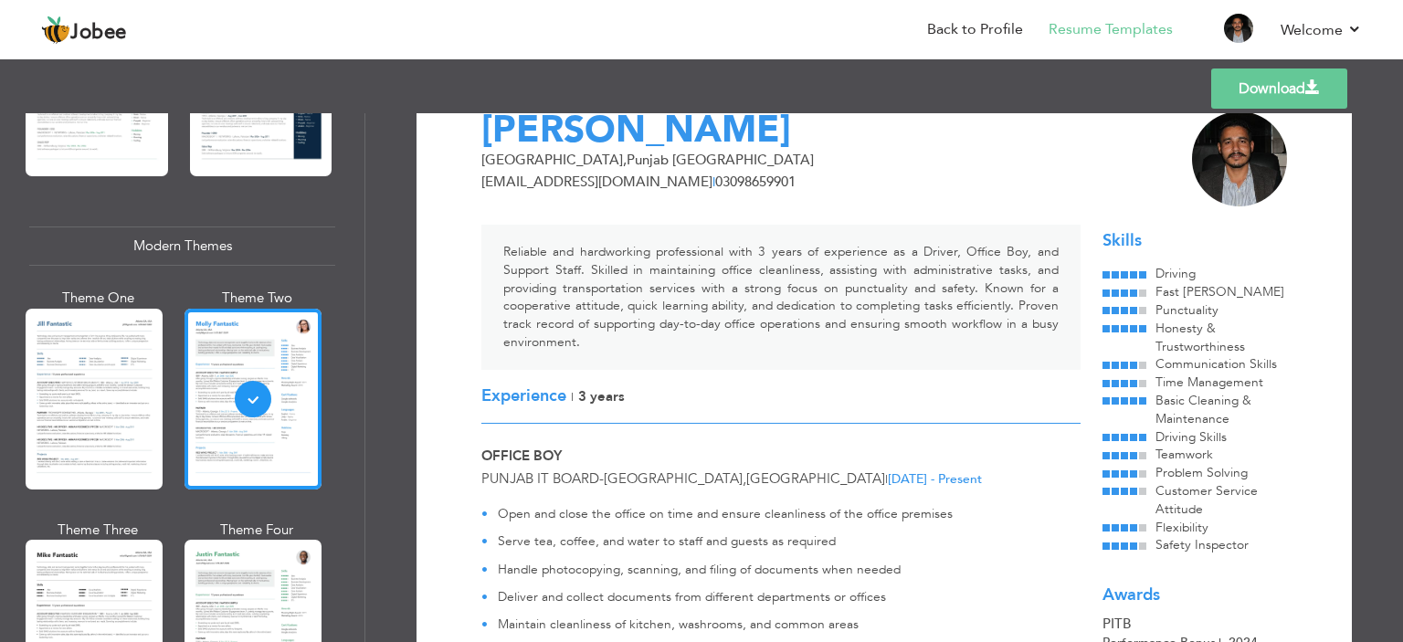
scroll to position [0, 0]
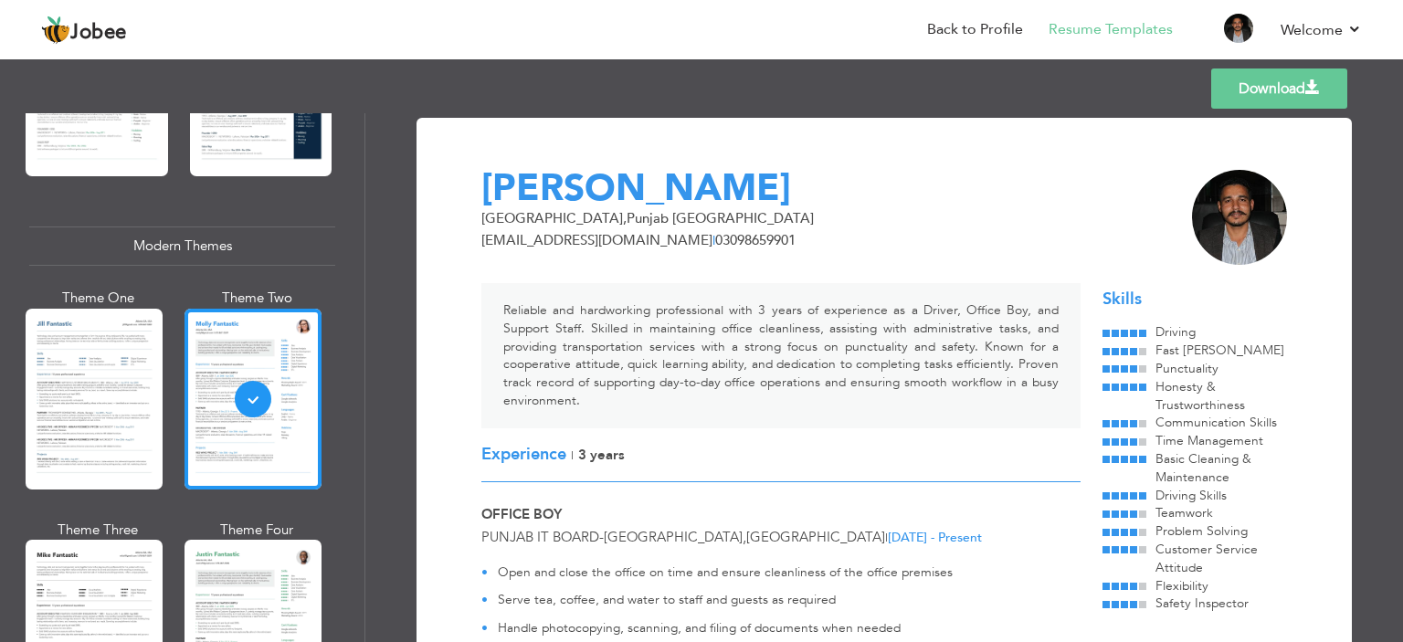
click at [1245, 97] on link "Download" at bounding box center [1279, 88] width 136 height 40
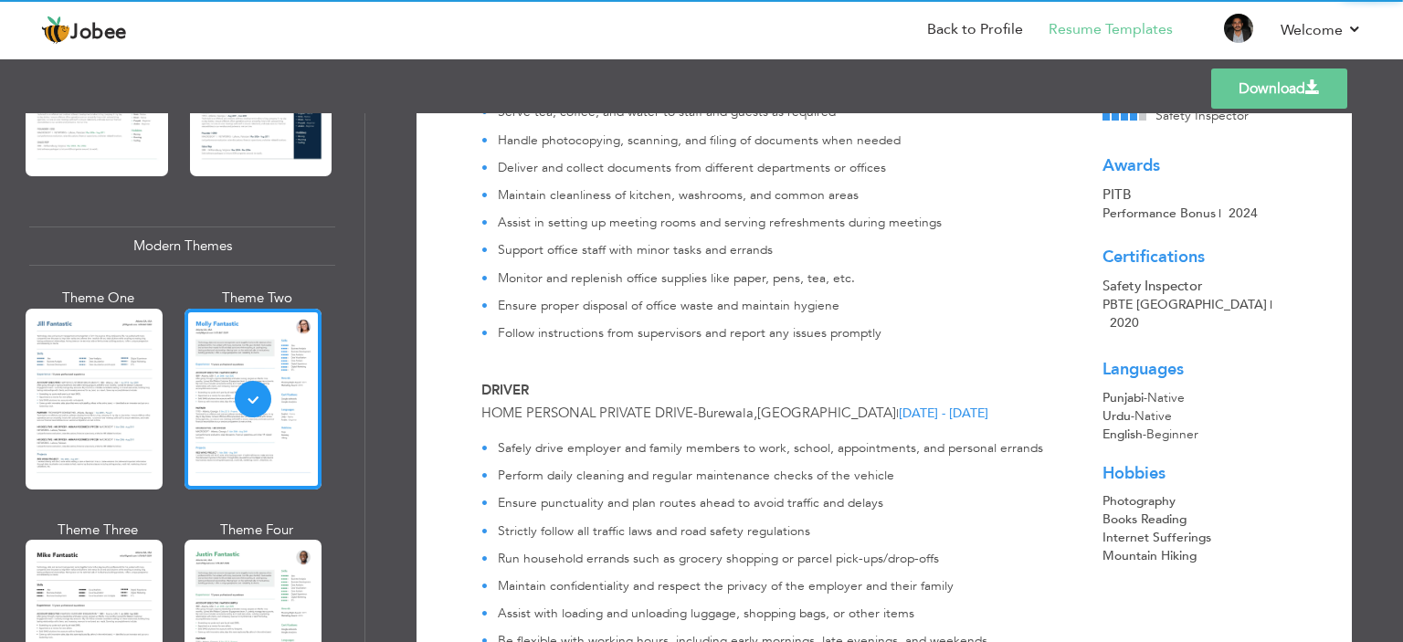
scroll to position [457, 0]
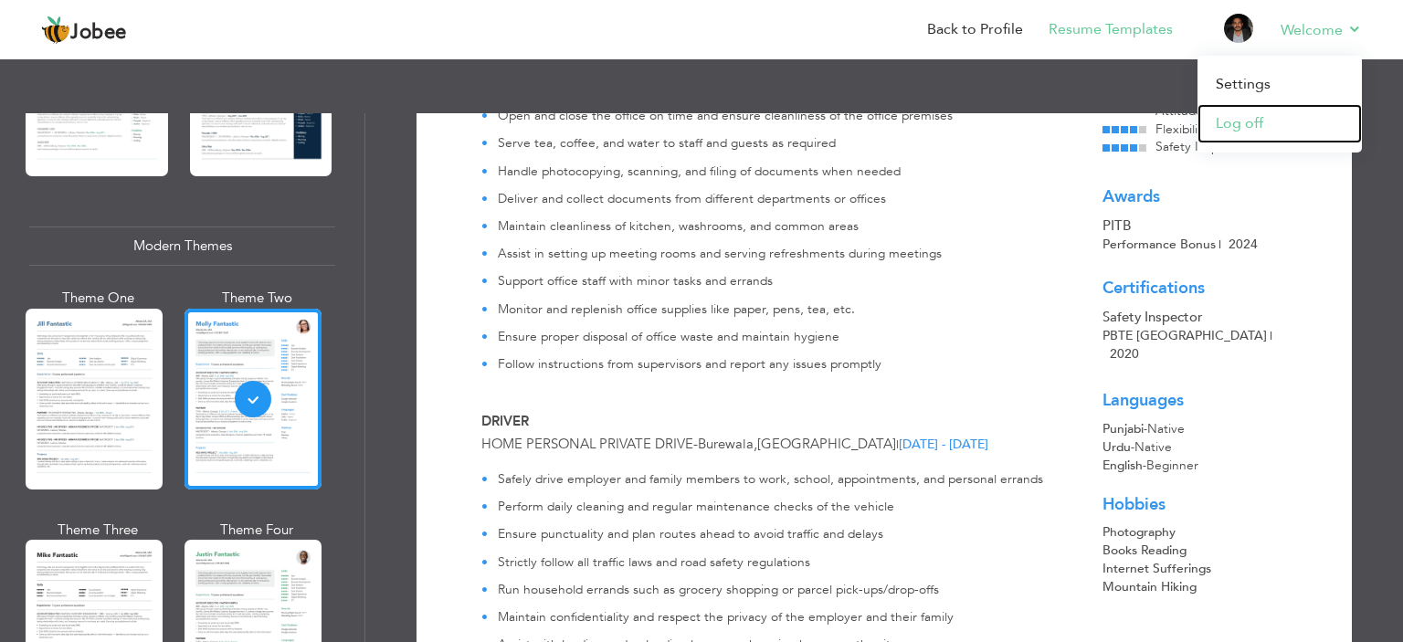
click at [1253, 115] on link "Log off" at bounding box center [1279, 123] width 164 height 39
